Goal: Task Accomplishment & Management: Manage account settings

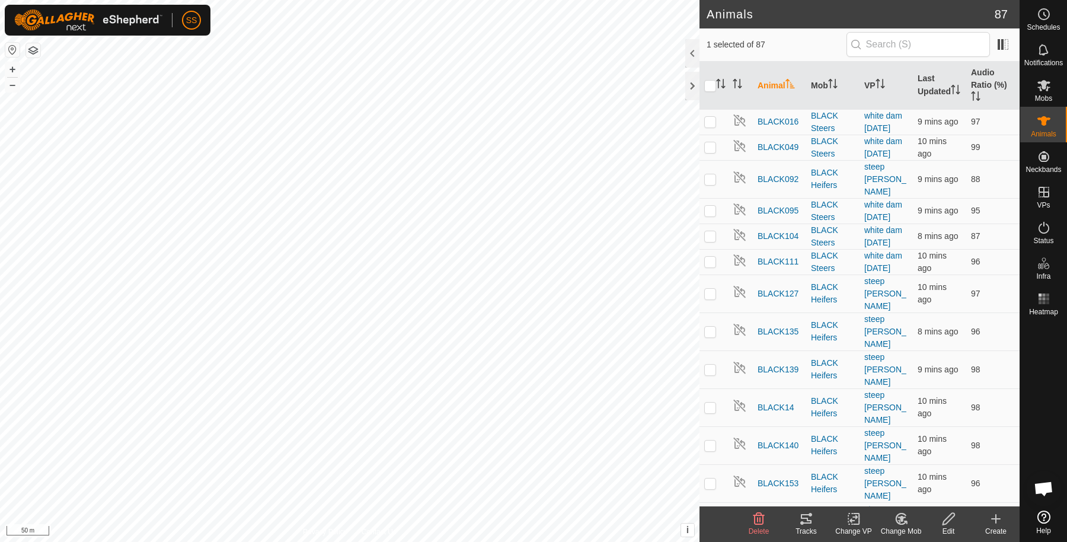
click at [804, 513] on icon at bounding box center [806, 518] width 14 height 14
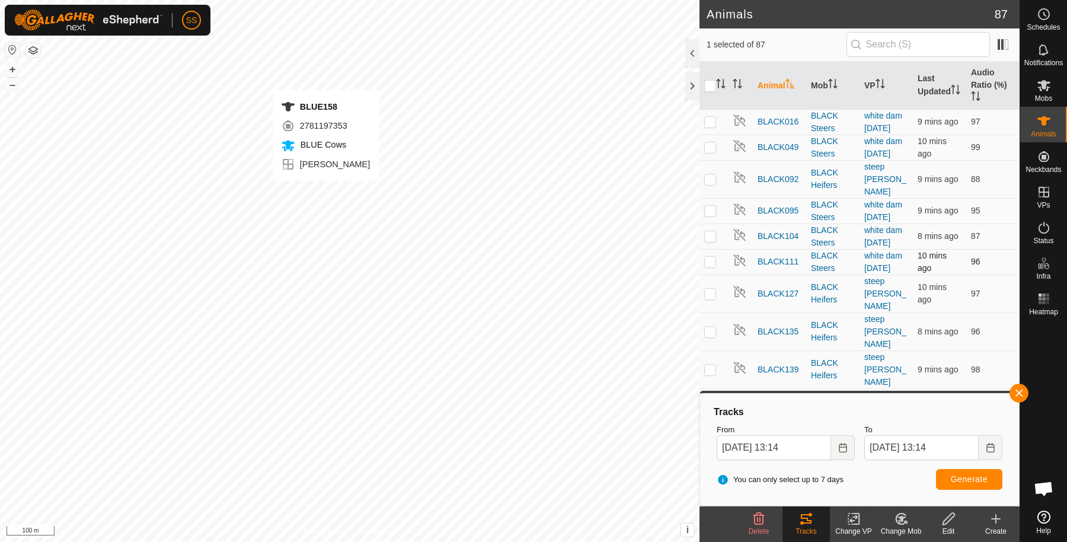
checkbox input "false"
checkbox input "true"
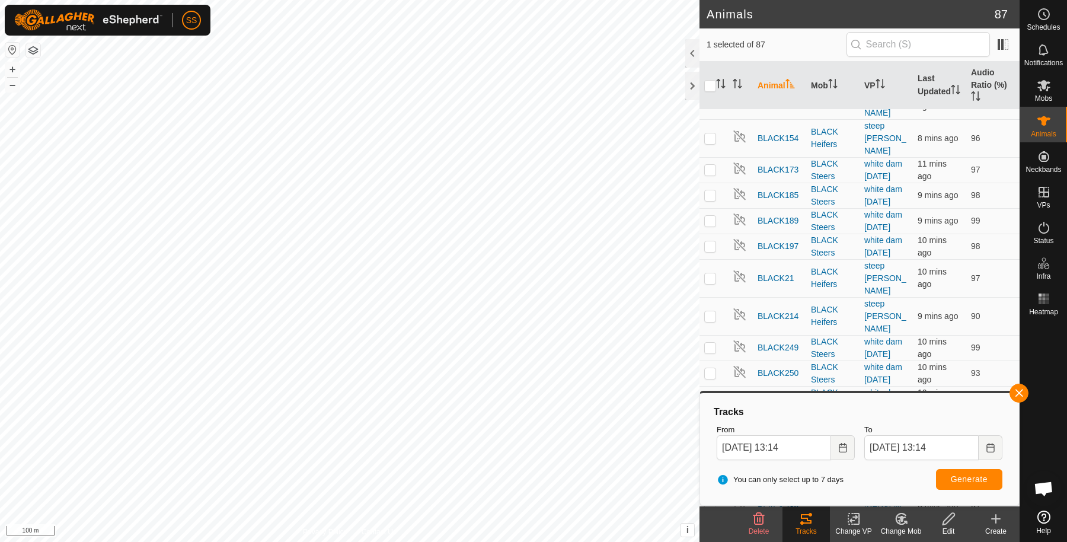
scroll to position [395, 0]
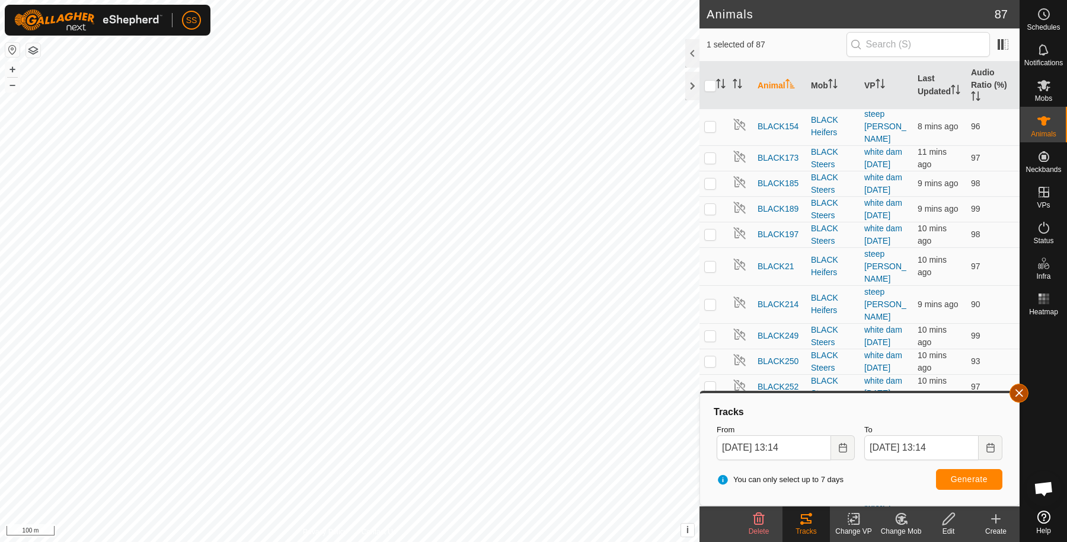
click at [1026, 402] on div at bounding box center [1043, 412] width 47 height 185
click at [1020, 395] on button "button" at bounding box center [1018, 392] width 19 height 19
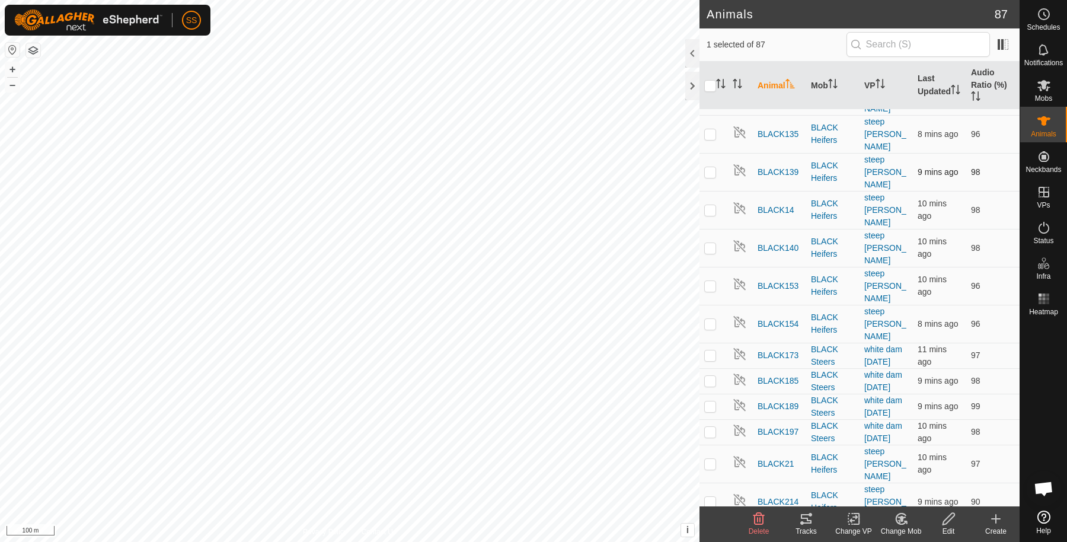
scroll to position [0, 0]
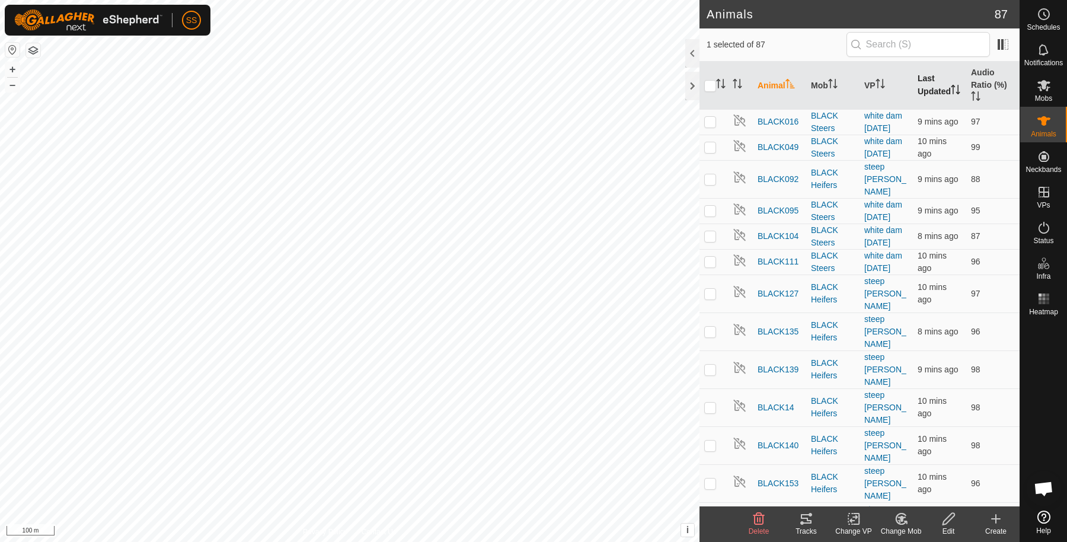
click at [921, 78] on th "Last Updated" at bounding box center [939, 86] width 53 height 48
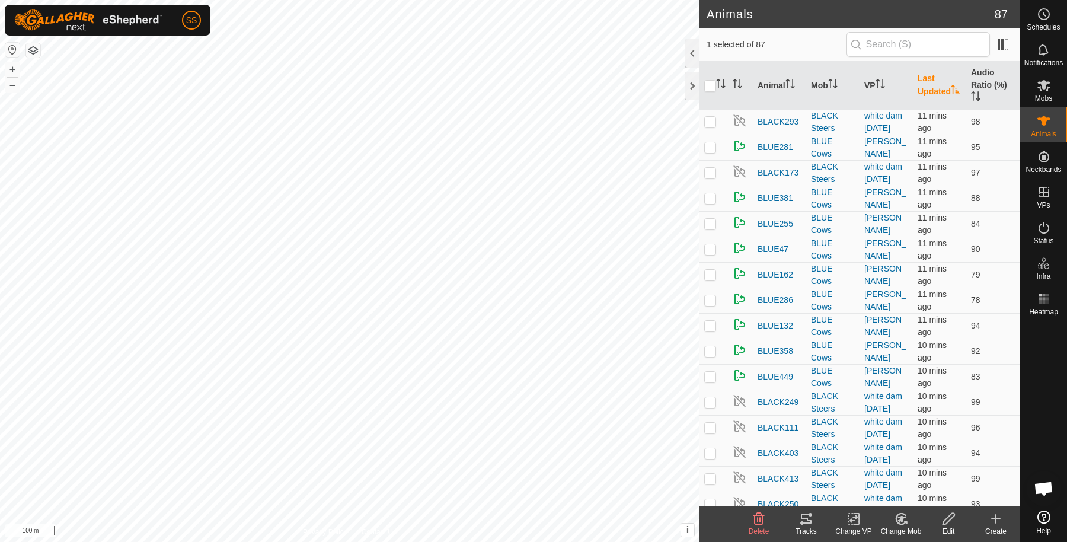
click at [921, 78] on th "Last Updated" at bounding box center [939, 86] width 53 height 48
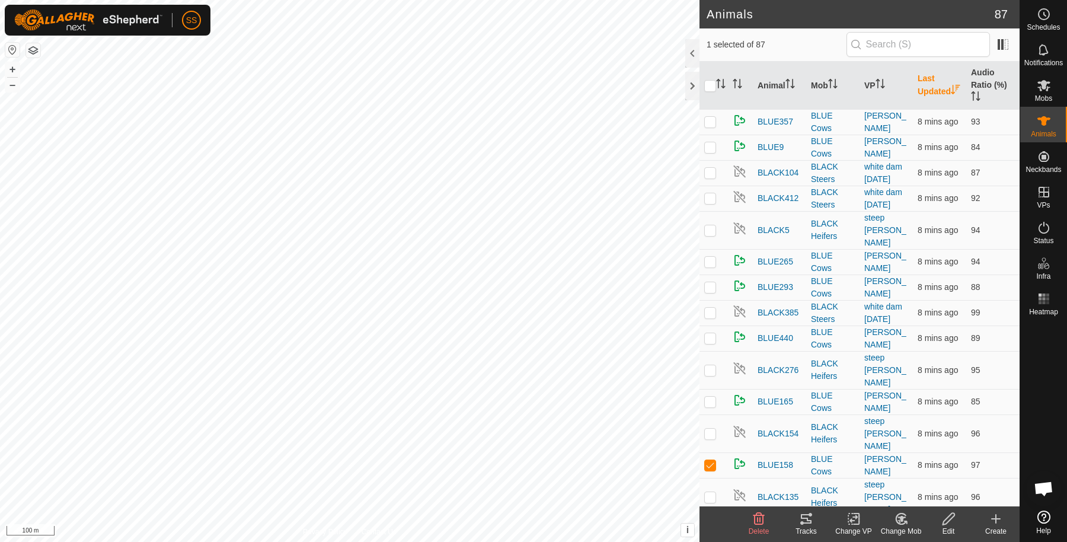
click at [923, 78] on th "Last Updated" at bounding box center [939, 86] width 53 height 48
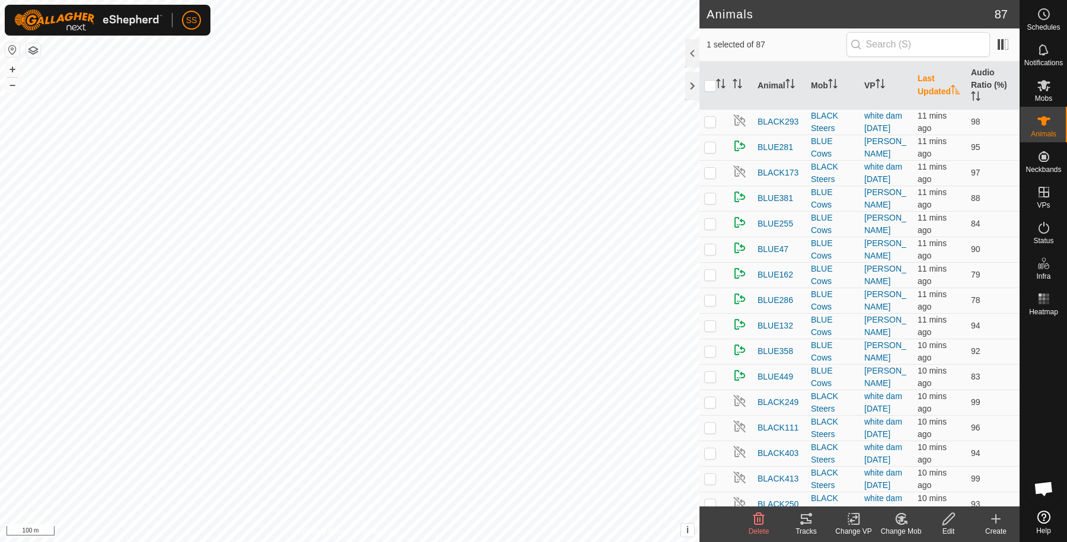
click at [926, 79] on th "Last Updated" at bounding box center [939, 86] width 53 height 48
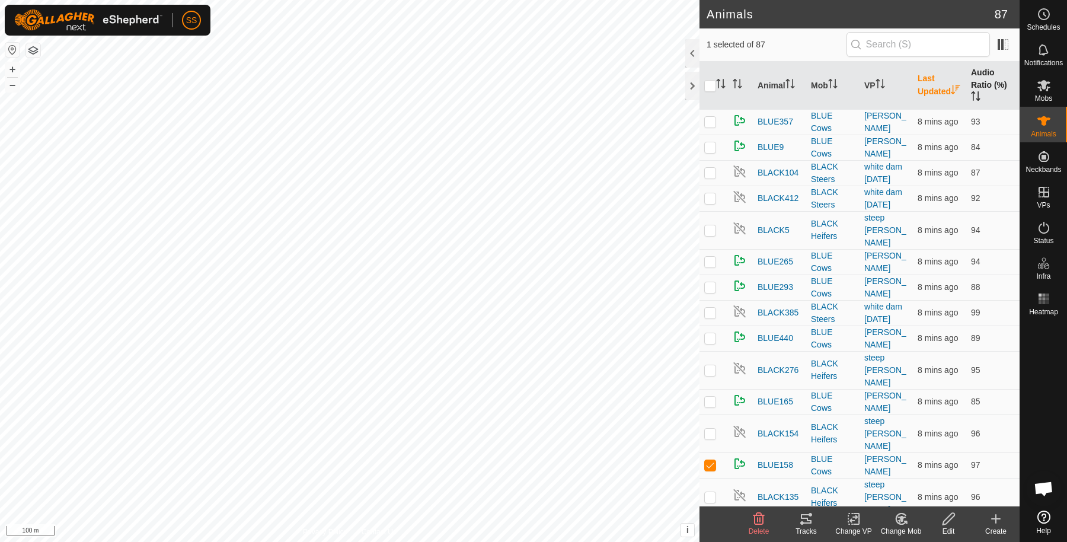
click at [968, 87] on th "Audio Ratio (%)" at bounding box center [992, 86] width 53 height 48
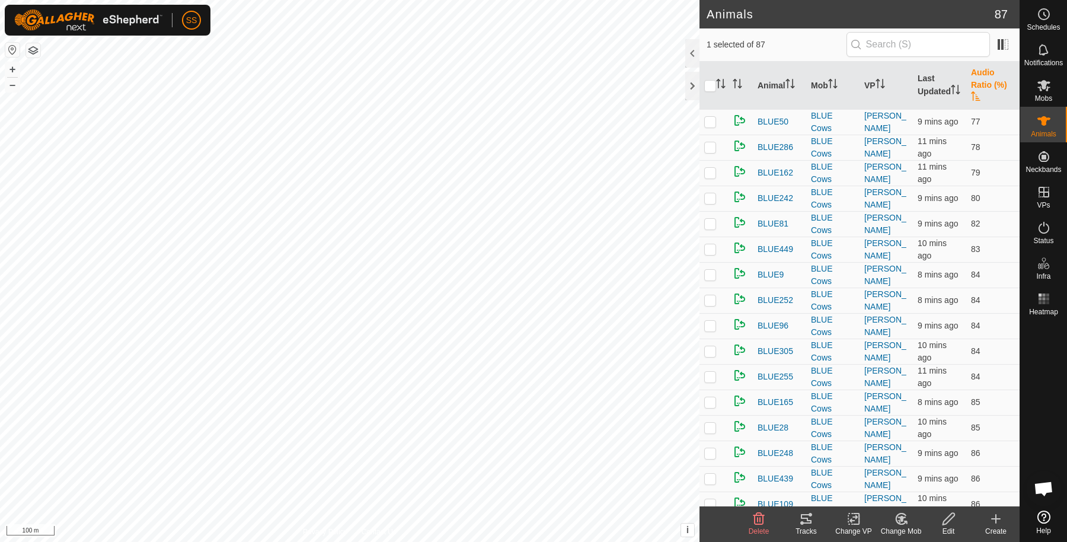
click at [967, 87] on th "Audio Ratio (%)" at bounding box center [992, 86] width 53 height 48
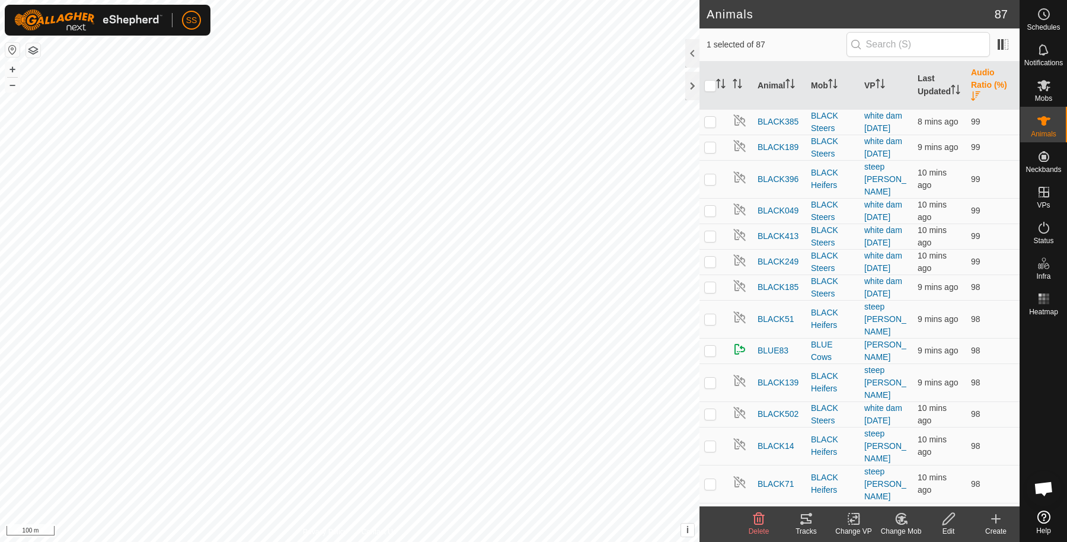
click at [967, 87] on th "Audio Ratio (%)" at bounding box center [992, 86] width 53 height 48
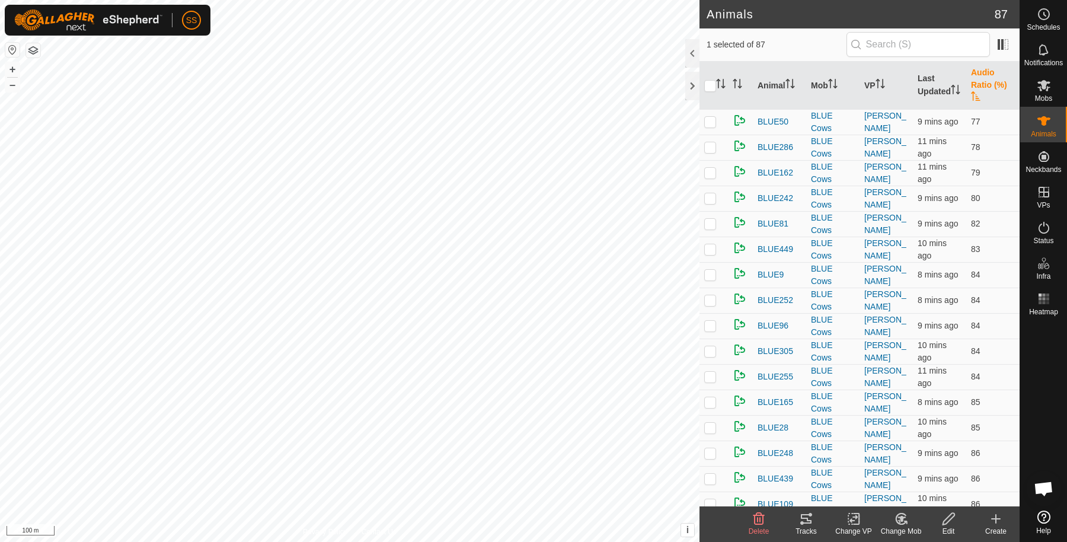
click at [971, 89] on th "Audio Ratio (%)" at bounding box center [992, 86] width 53 height 48
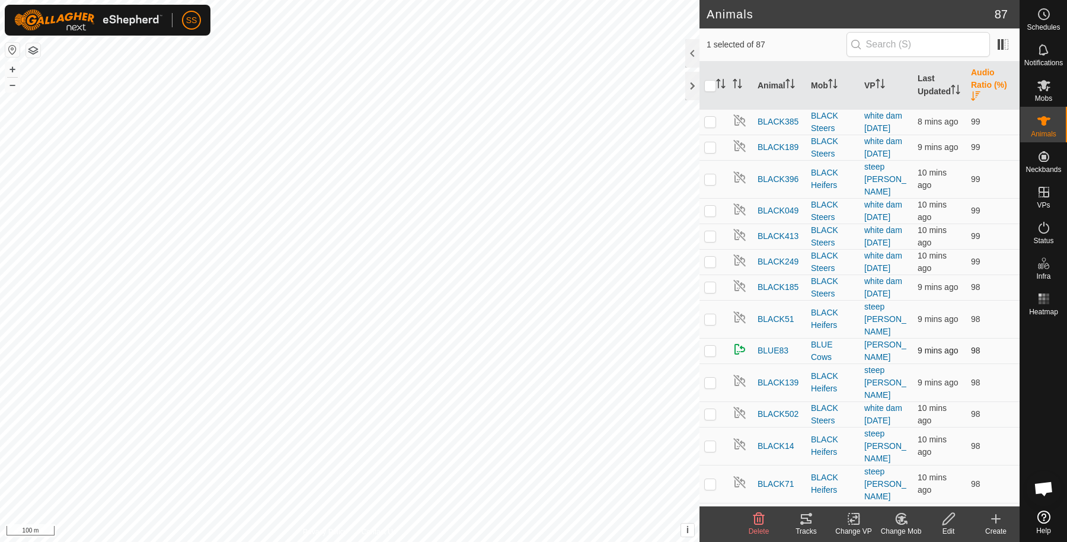
click at [704, 338] on td at bounding box center [713, 350] width 28 height 25
checkbox input "true"
click at [818, 519] on tracks-svg-icon at bounding box center [805, 518] width 47 height 14
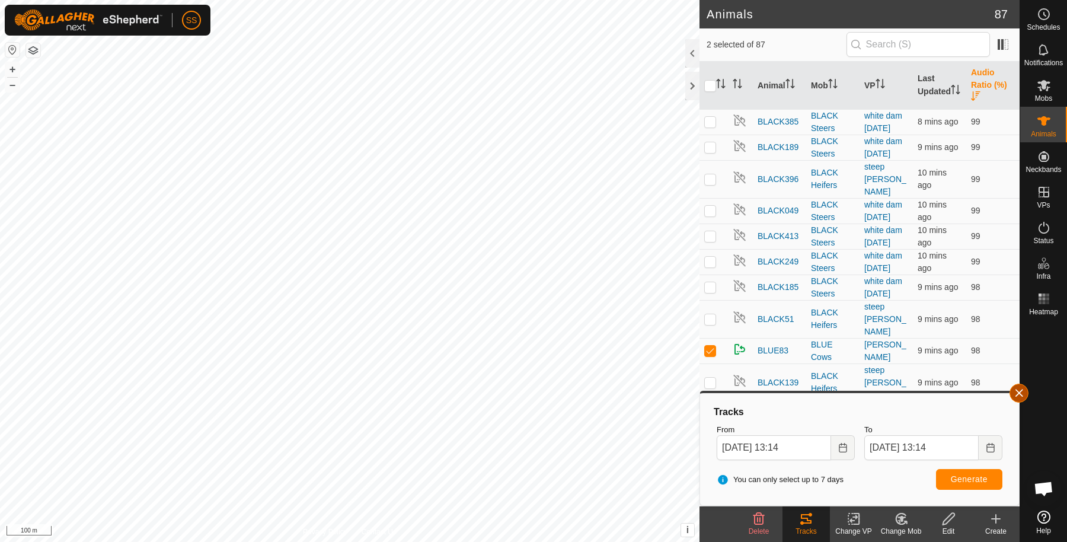
click at [1010, 393] on button "button" at bounding box center [1018, 392] width 19 height 19
